Goal: Transaction & Acquisition: Purchase product/service

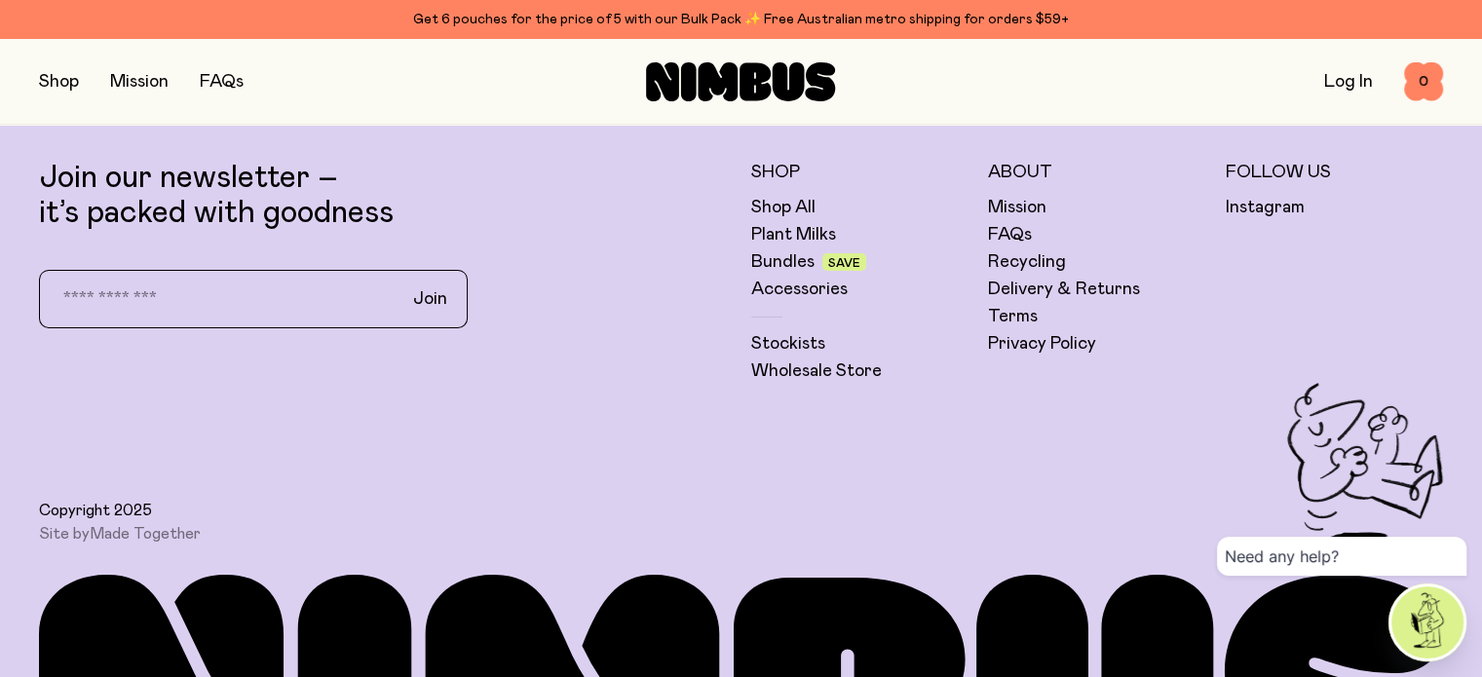
scroll to position [6991, 0]
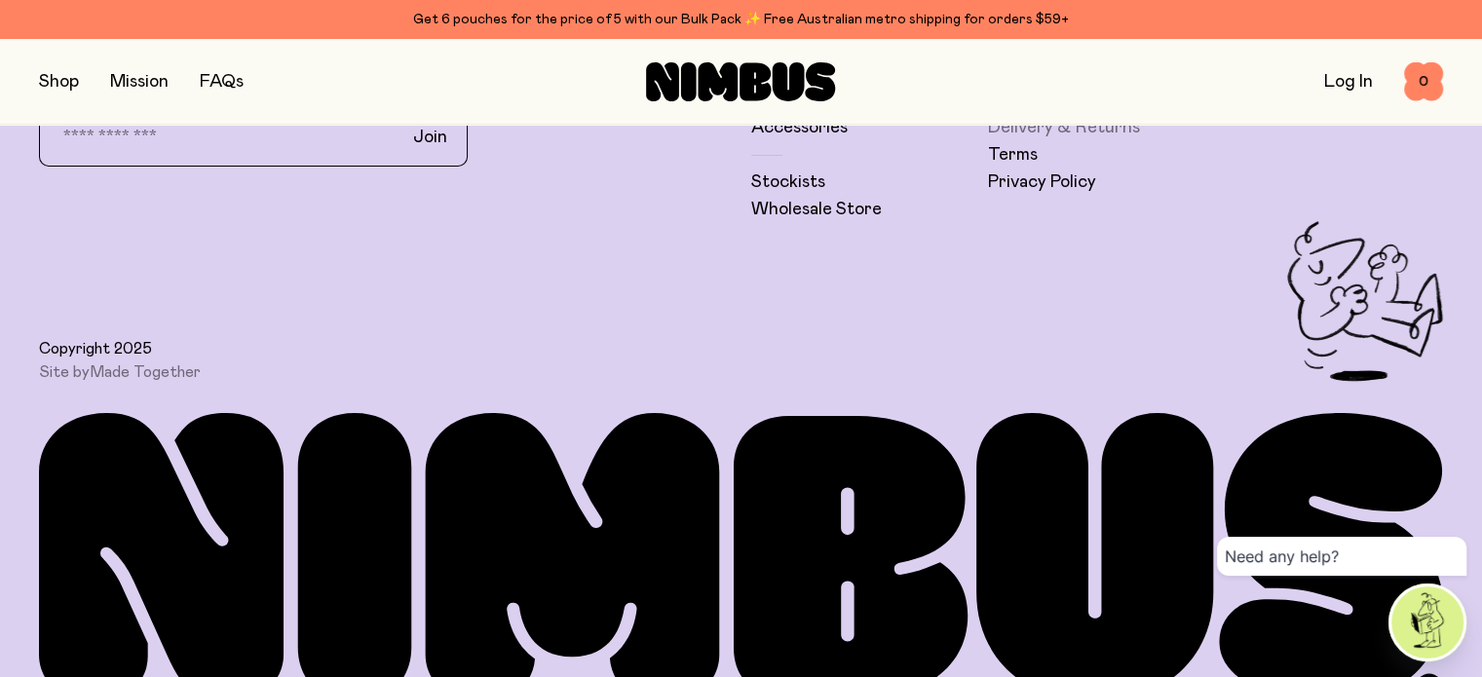
click at [1036, 139] on link "Delivery & Returns" at bounding box center [1064, 127] width 152 height 23
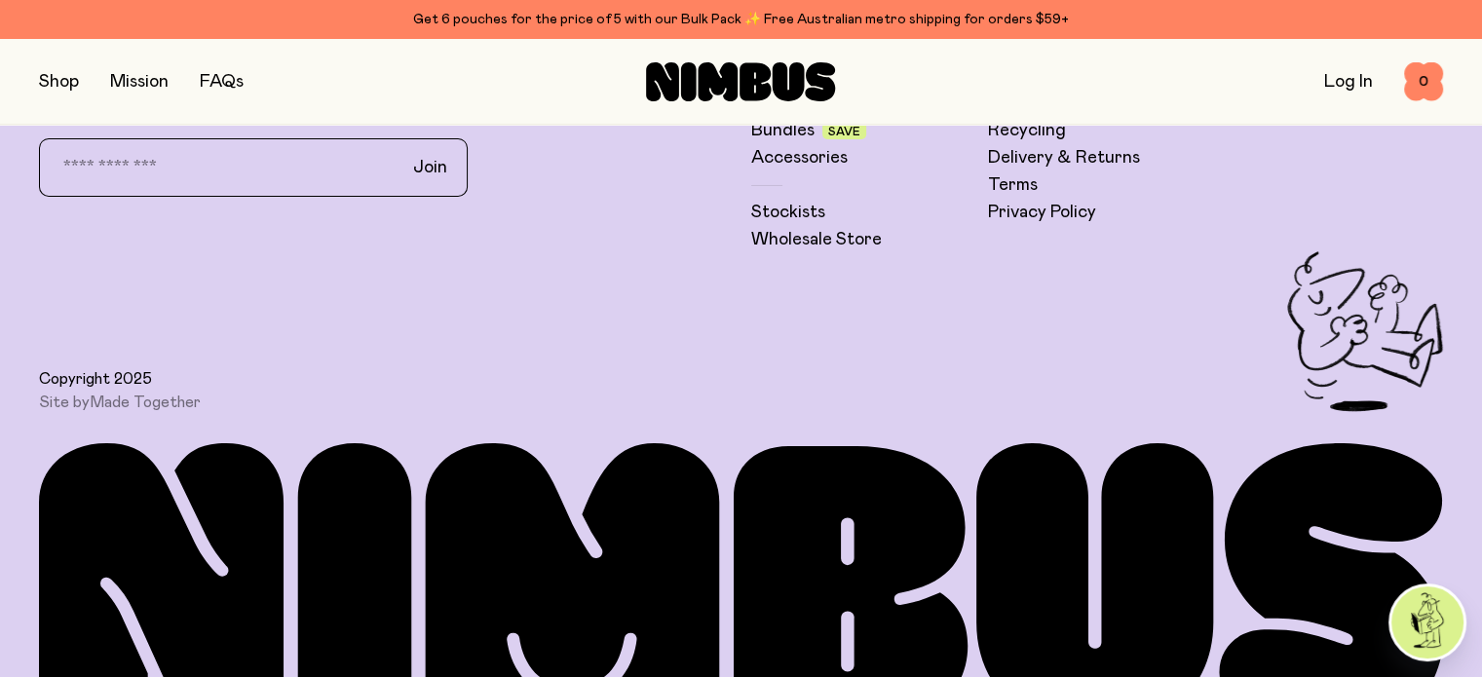
scroll to position [6924, 0]
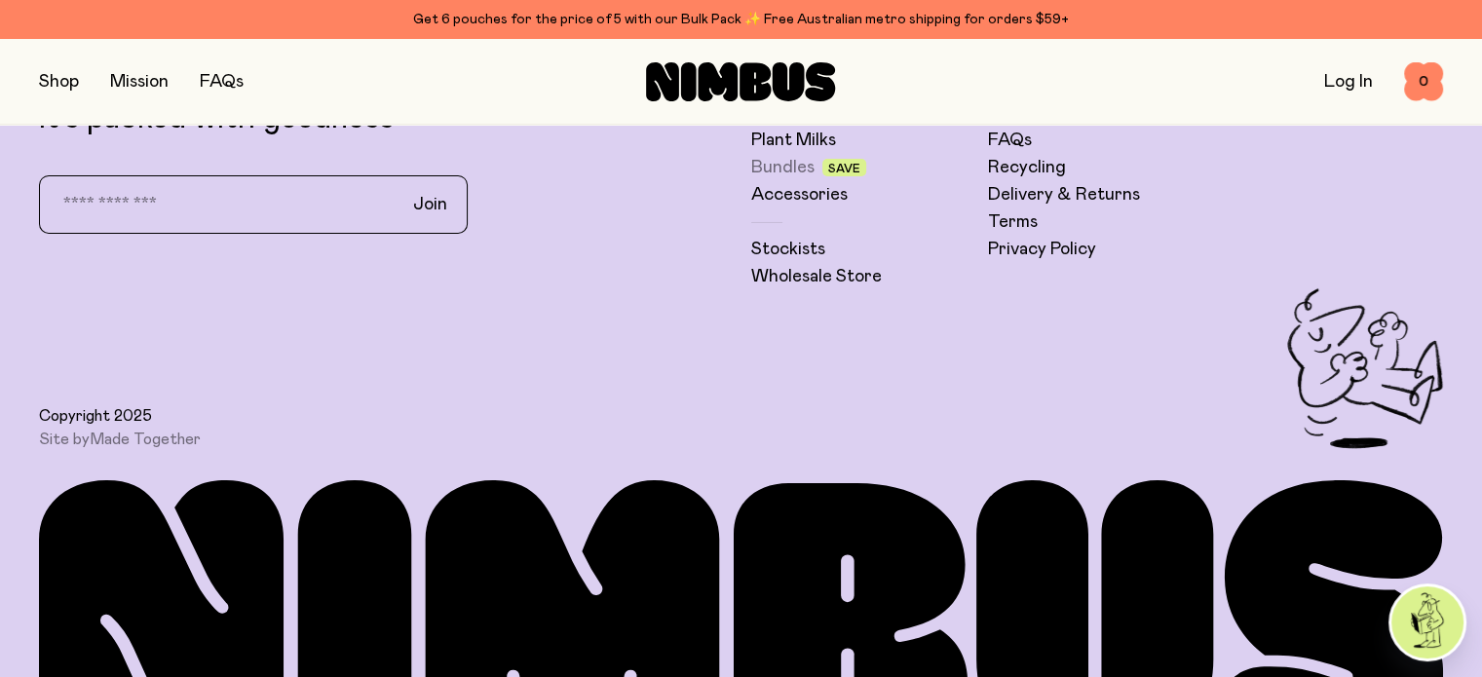
click at [790, 179] on link "Bundles" at bounding box center [782, 167] width 63 height 23
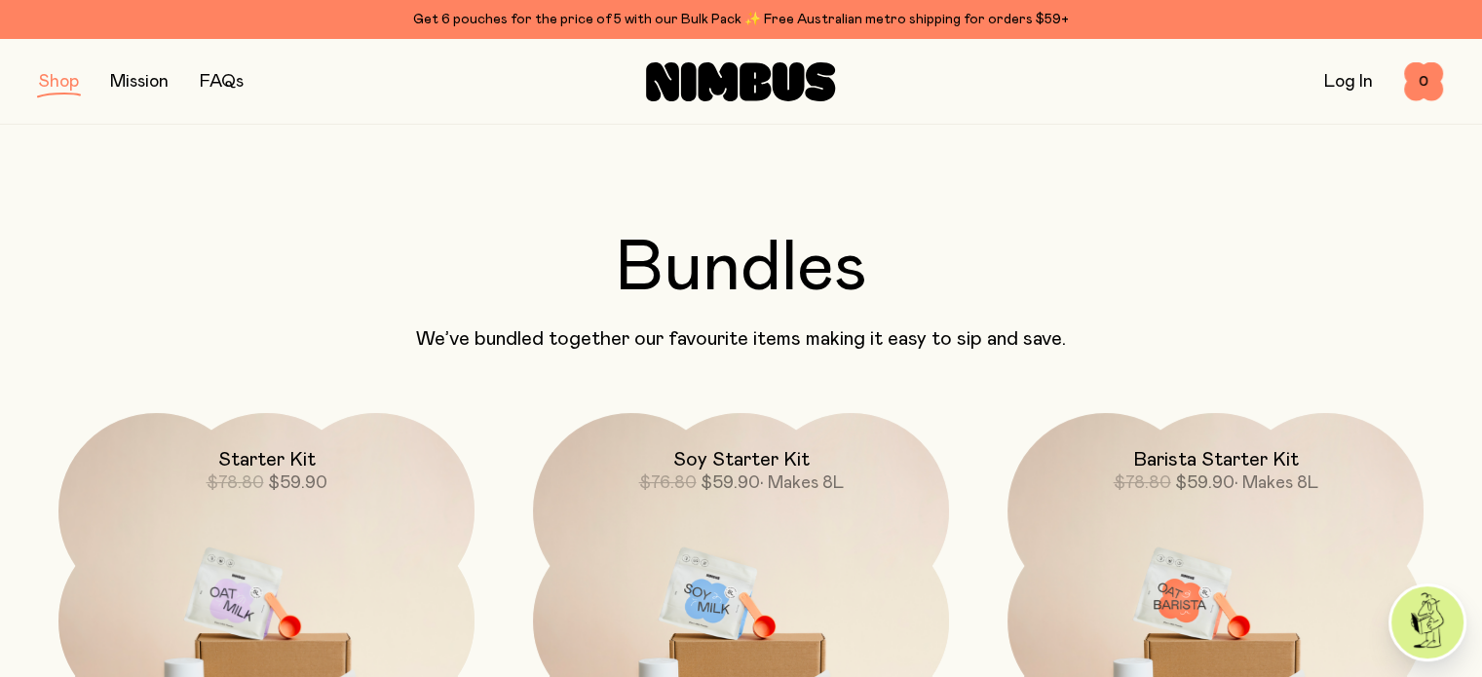
scroll to position [324, 0]
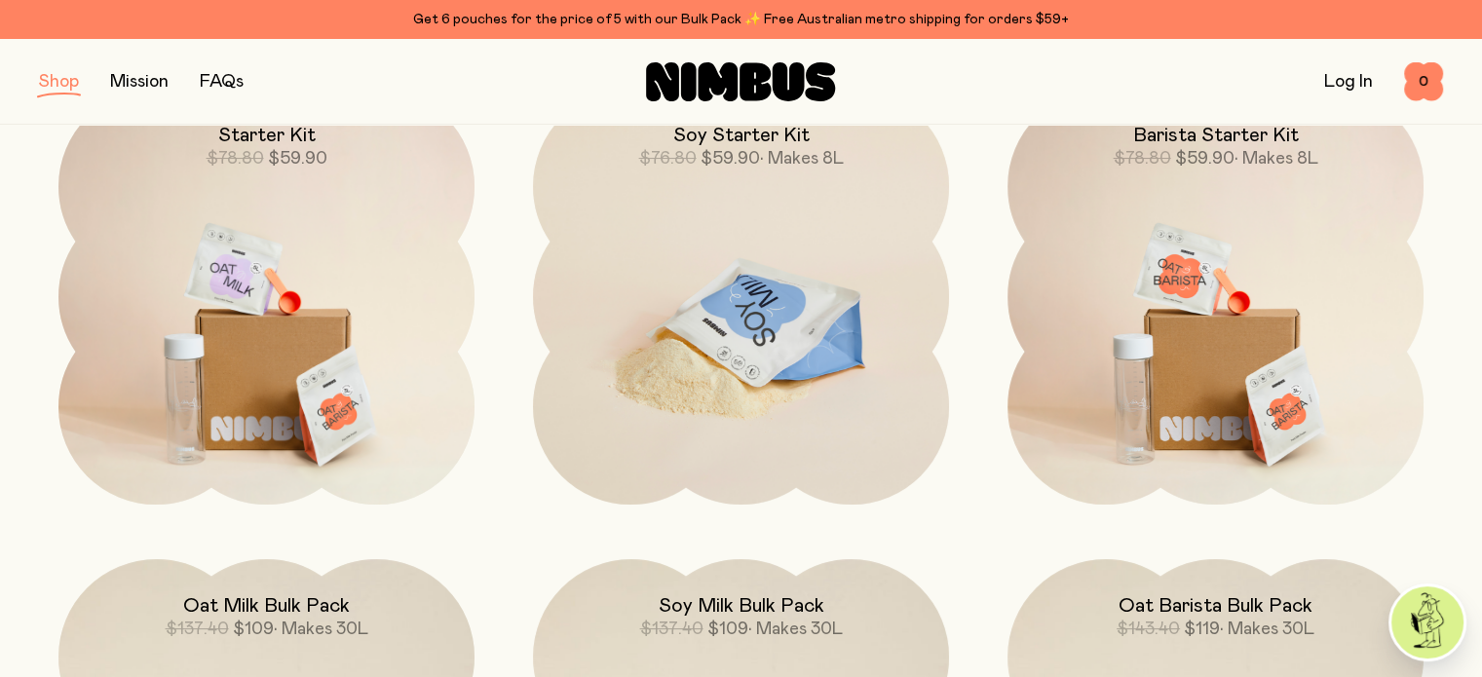
click at [744, 319] on img at bounding box center [741, 333] width 416 height 489
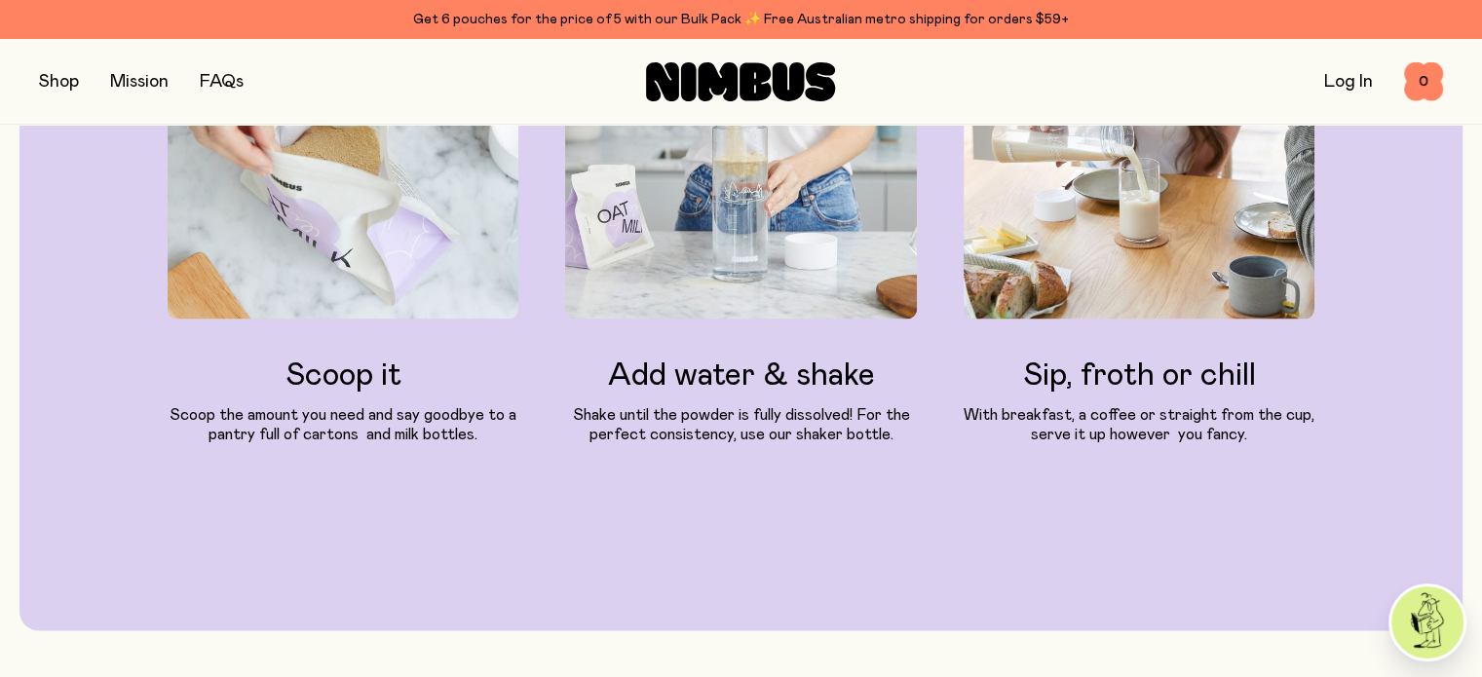
scroll to position [3410, 0]
